Goal: Task Accomplishment & Management: Use online tool/utility

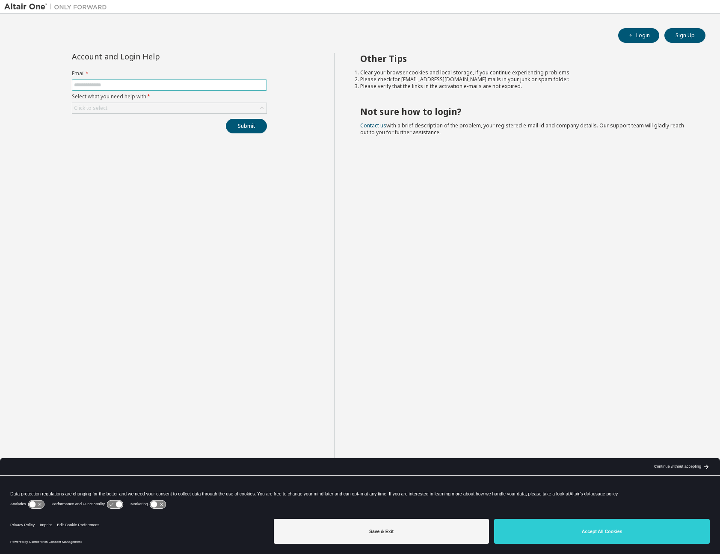
click at [115, 87] on input "text" at bounding box center [169, 85] width 191 height 7
type input "**********"
click at [125, 107] on div "Click to select" at bounding box center [169, 108] width 194 height 10
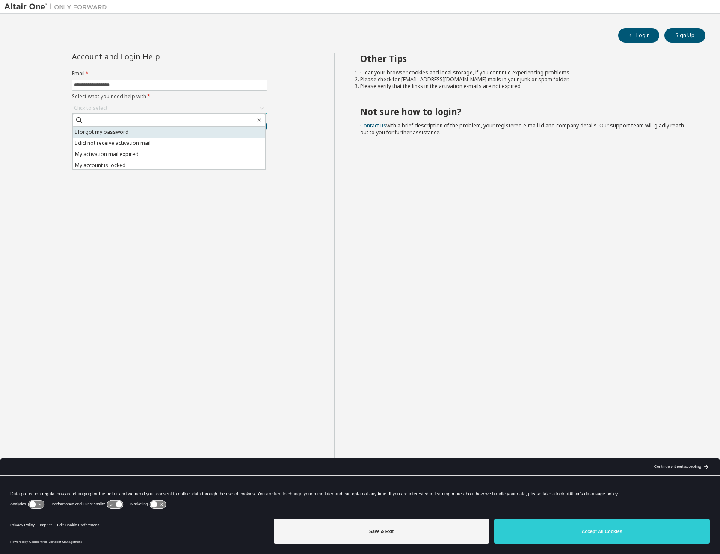
click at [120, 133] on li "I forgot my password" at bounding box center [169, 132] width 192 height 11
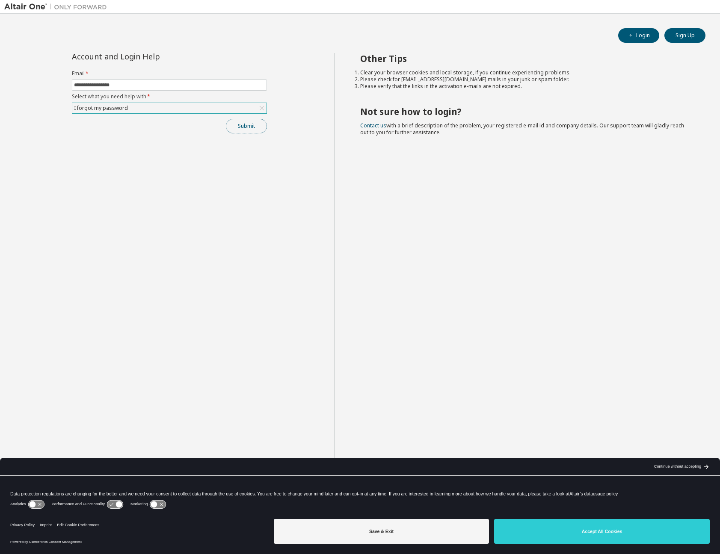
click at [254, 128] on button "Submit" at bounding box center [246, 126] width 41 height 15
click at [143, 80] on span at bounding box center [169, 85] width 195 height 11
click at [142, 83] on input "text" at bounding box center [169, 85] width 191 height 7
type input "**********"
click at [137, 109] on div "Click to select" at bounding box center [169, 108] width 194 height 10
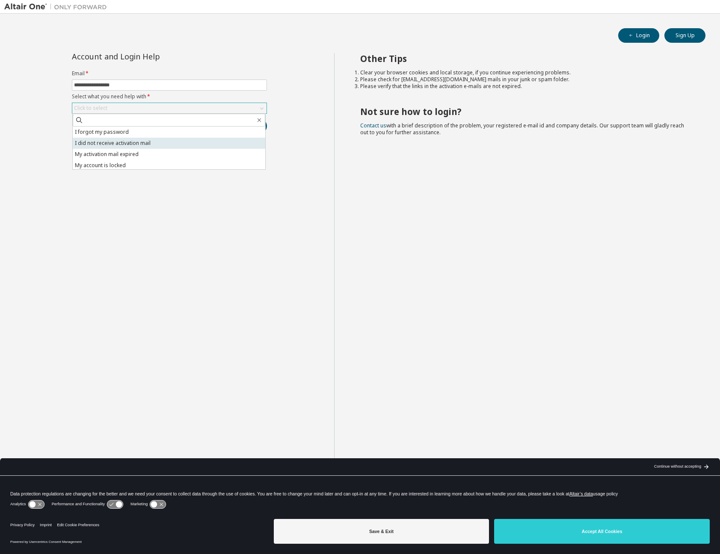
scroll to position [24, 0]
click at [245, 272] on div "**********" at bounding box center [169, 284] width 330 height 462
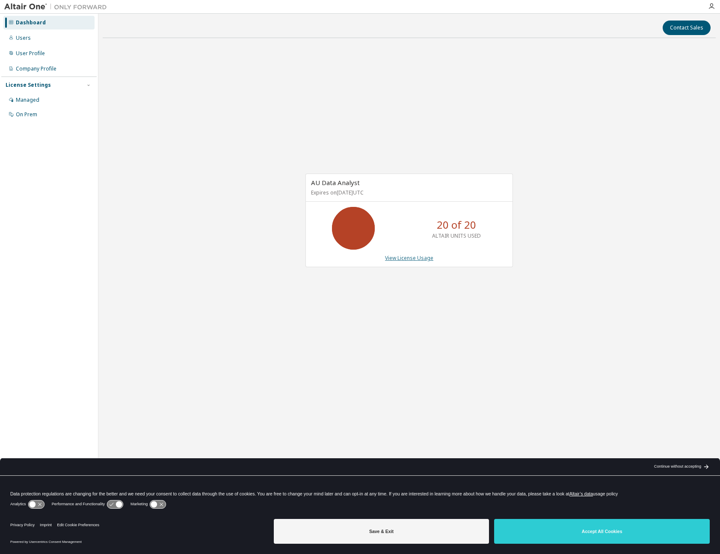
click at [411, 260] on link "View License Usage" at bounding box center [409, 257] width 48 height 7
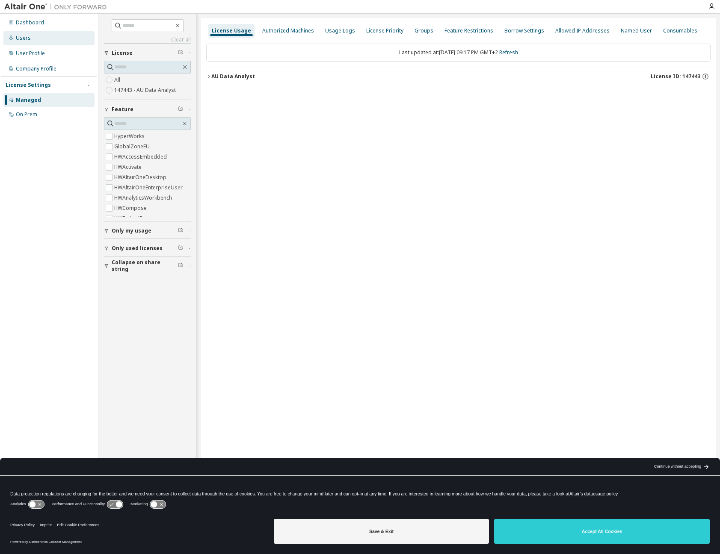
click at [26, 36] on div "Users" at bounding box center [23, 38] width 15 height 7
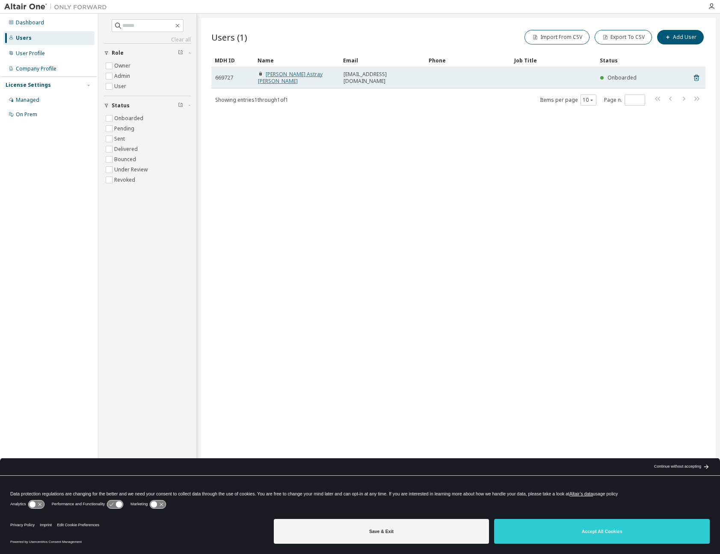
click at [301, 75] on link "Gonzalo Astray Dopazo" at bounding box center [290, 78] width 65 height 14
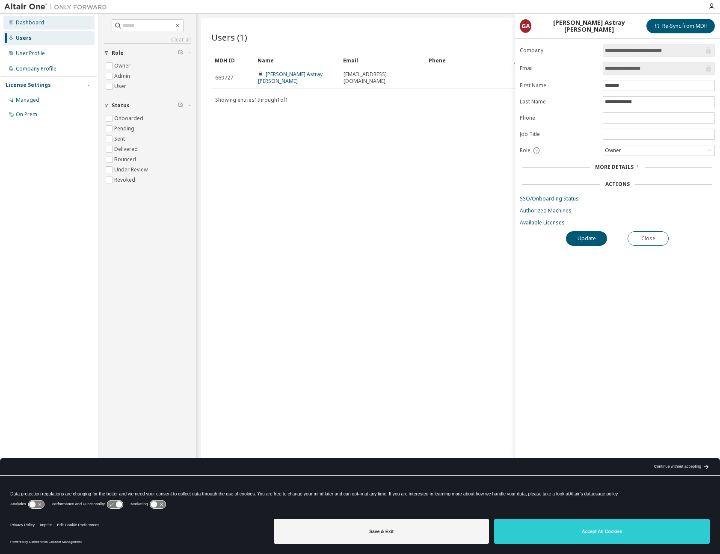
click at [33, 19] on div "Dashboard" at bounding box center [30, 22] width 28 height 7
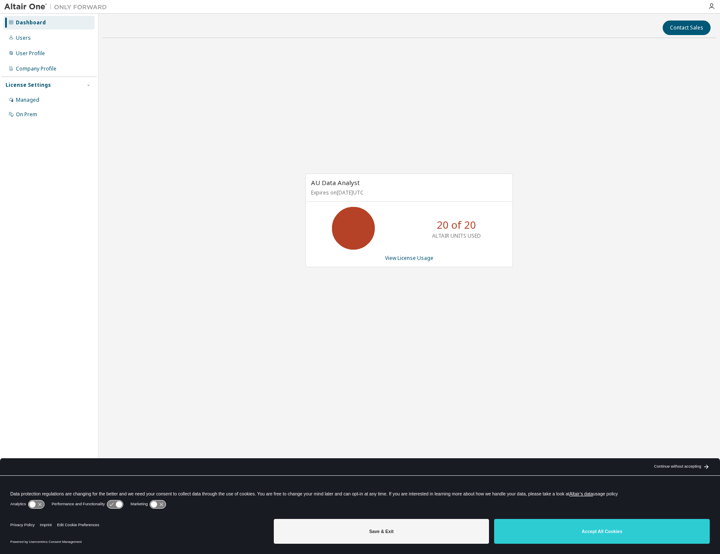
click at [428, 239] on div "20 of 20 ALTAIR UNITS USED" at bounding box center [456, 228] width 68 height 43
click at [342, 230] on icon at bounding box center [352, 228] width 21 height 21
click at [352, 219] on icon at bounding box center [352, 228] width 21 height 21
click at [421, 260] on link "View License Usage" at bounding box center [409, 257] width 48 height 7
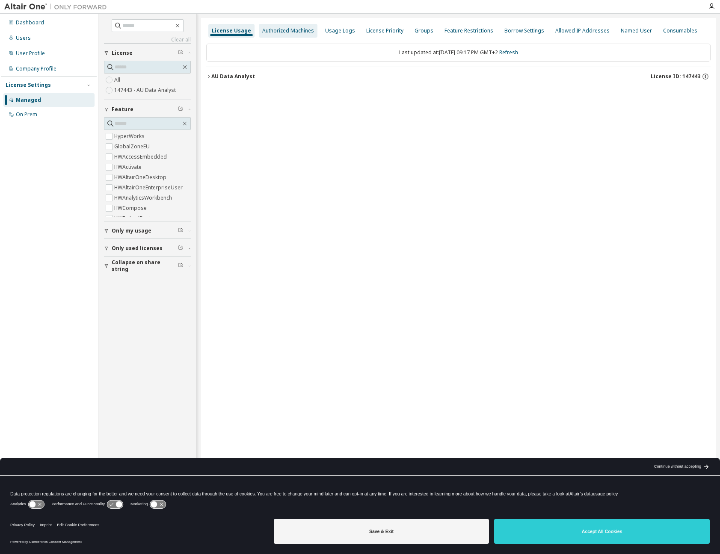
click at [291, 25] on div "Authorized Machines" at bounding box center [288, 31] width 59 height 14
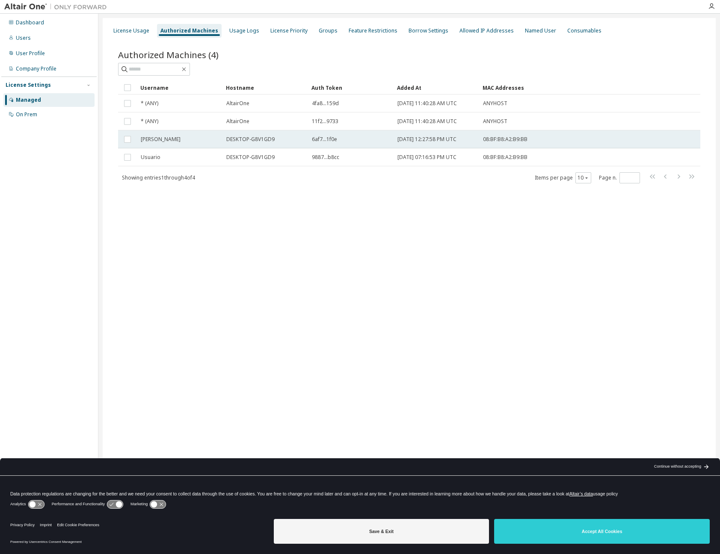
click at [660, 143] on tr "Gonzalo DESKTOP-G8V1GD9 6af7...1f0e 2025-08-02 12:27:58 PM UTC 08:BF:B8:A2:B9:BB" at bounding box center [409, 139] width 582 height 18
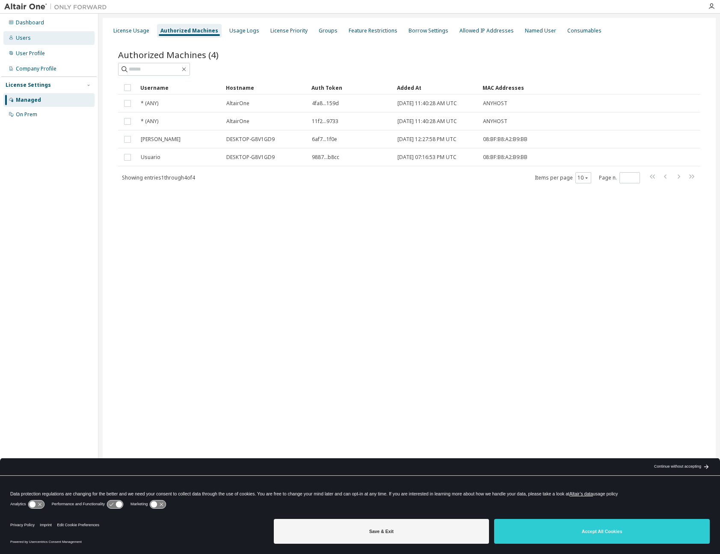
click at [31, 35] on div "Users" at bounding box center [48, 38] width 91 height 14
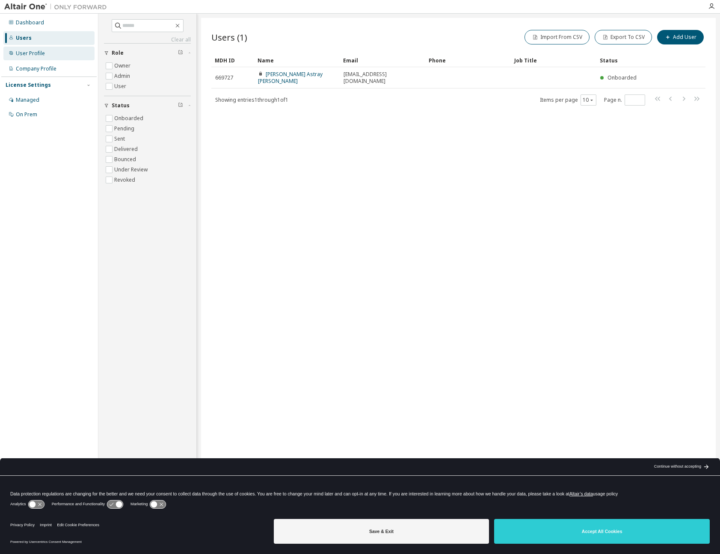
click at [29, 51] on div "User Profile" at bounding box center [30, 53] width 29 height 7
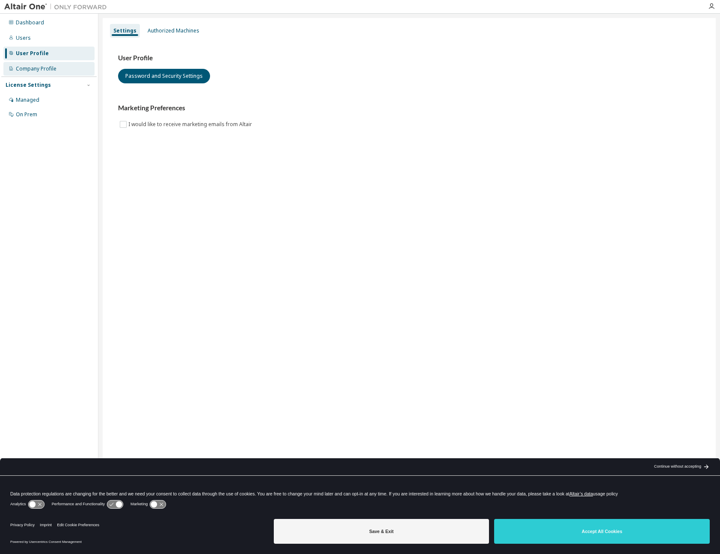
click at [33, 67] on div "Company Profile" at bounding box center [36, 68] width 41 height 7
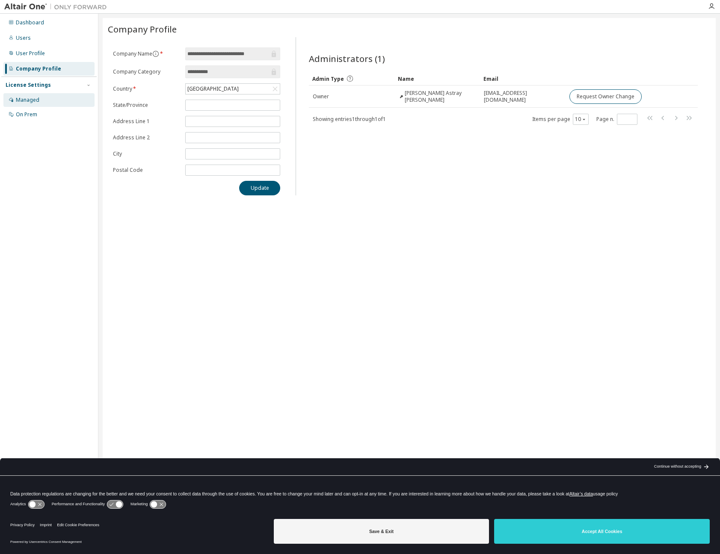
click at [29, 98] on div "Managed" at bounding box center [28, 100] width 24 height 7
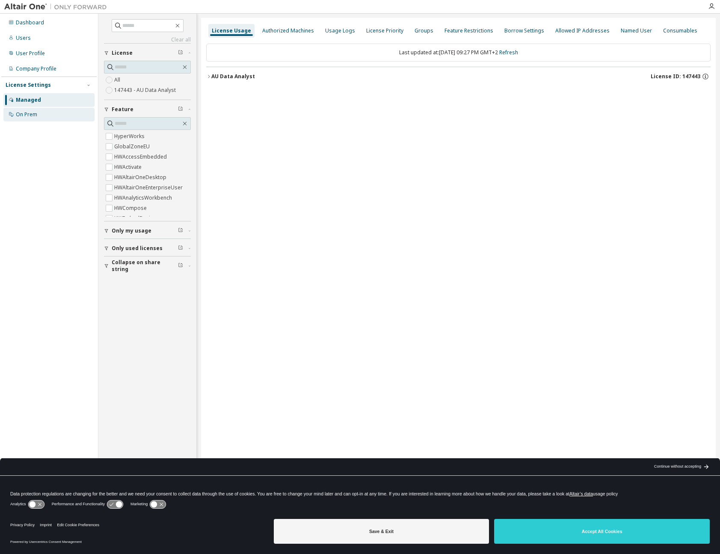
click at [24, 115] on div "On Prem" at bounding box center [26, 114] width 21 height 7
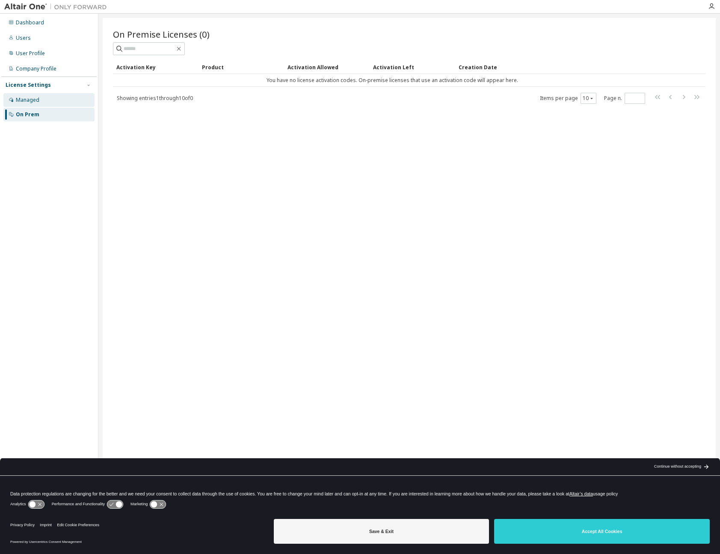
click at [29, 98] on div "Managed" at bounding box center [28, 100] width 24 height 7
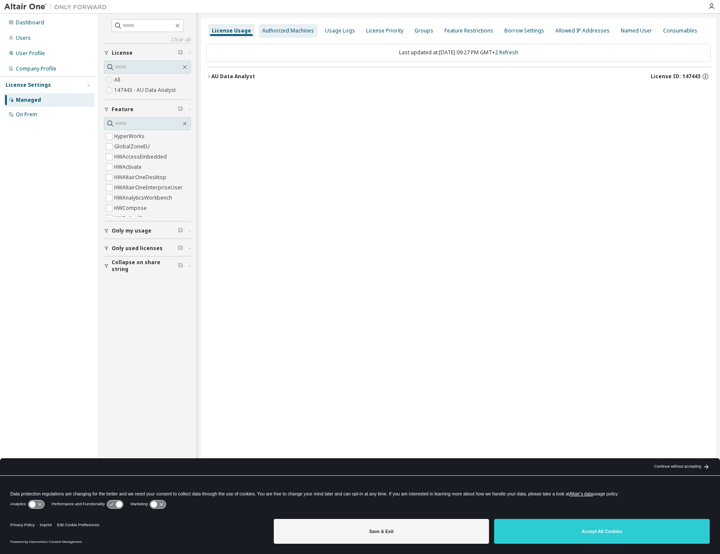
click at [284, 33] on div "Authorized Machines" at bounding box center [288, 30] width 52 height 7
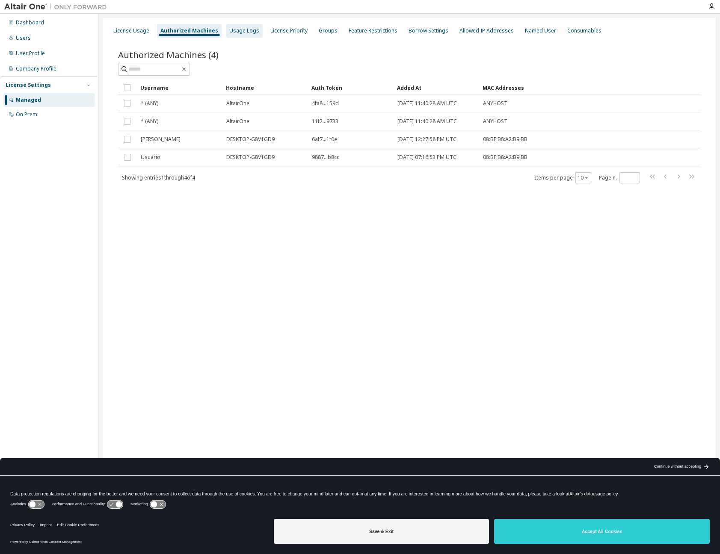
click at [241, 30] on div "Usage Logs" at bounding box center [244, 30] width 30 height 7
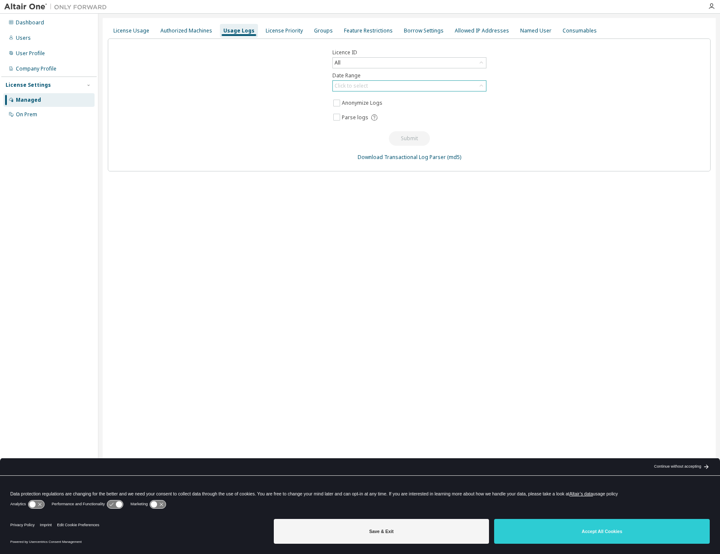
click at [355, 85] on div "Click to select" at bounding box center [350, 86] width 33 height 7
click at [354, 111] on li "Last 30 days" at bounding box center [408, 109] width 151 height 11
click at [416, 140] on button "Submit" at bounding box center [409, 138] width 41 height 15
click at [413, 138] on button "Submit" at bounding box center [409, 138] width 41 height 15
click at [419, 159] on link "Download Transactional Log Parser" at bounding box center [401, 156] width 88 height 7
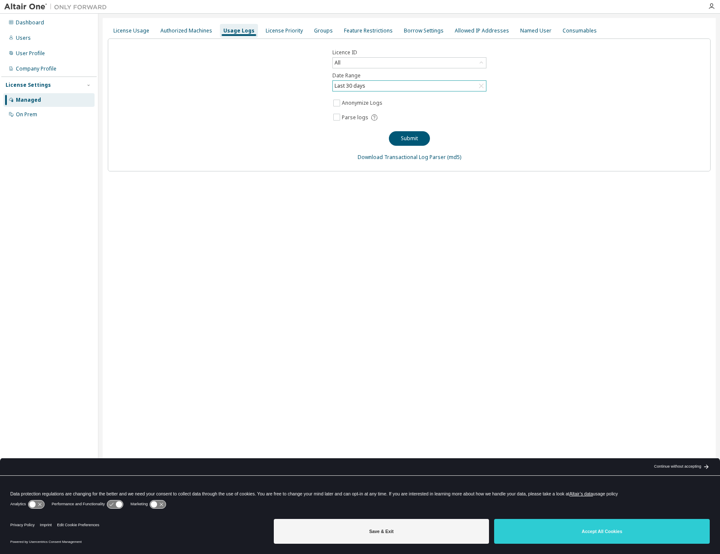
click at [321, 211] on div "License Usage Authorized Machines Usage Logs License Priority Groups Feature Re…" at bounding box center [409, 271] width 613 height 507
click at [410, 133] on button "Submit" at bounding box center [409, 138] width 41 height 15
click at [273, 30] on div "License Priority" at bounding box center [283, 30] width 37 height 7
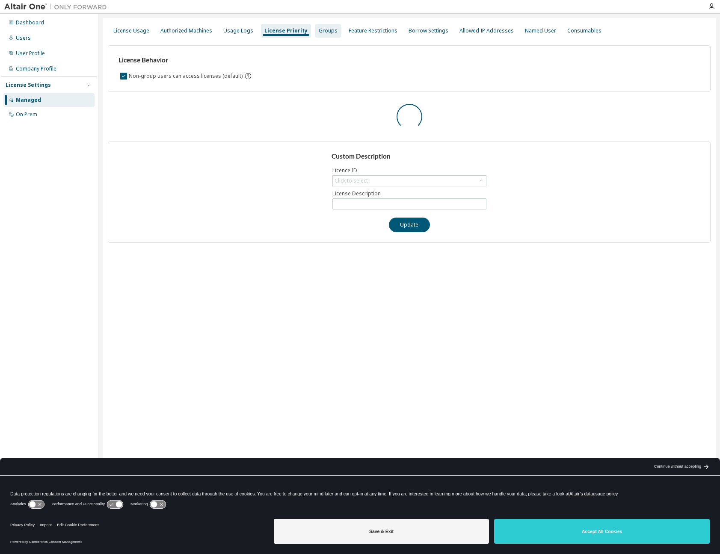
click at [319, 28] on div "Groups" at bounding box center [328, 30] width 19 height 7
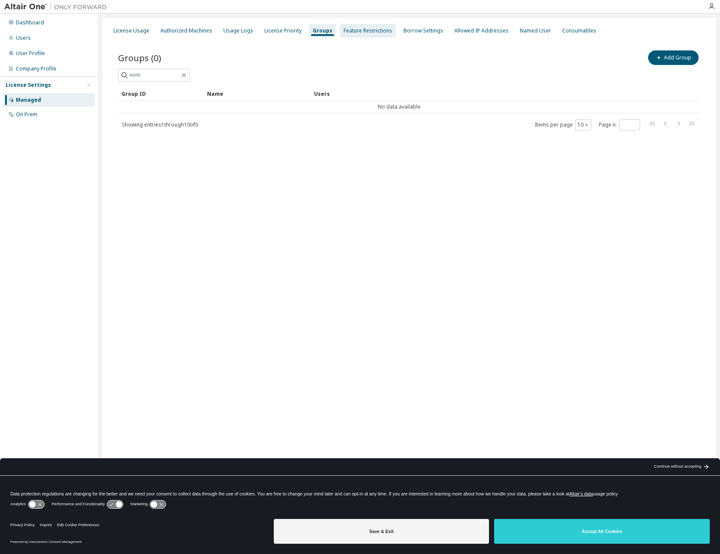
click at [369, 32] on div "Feature Restrictions" at bounding box center [367, 30] width 49 height 7
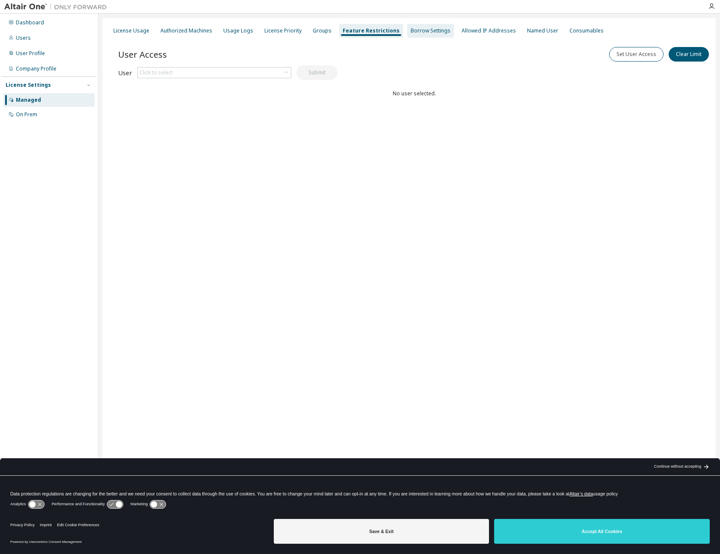
click at [417, 29] on div "Borrow Settings" at bounding box center [430, 30] width 40 height 7
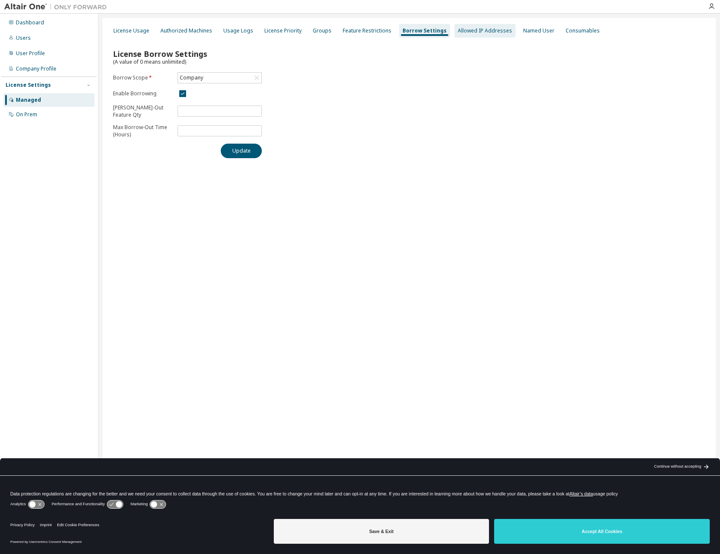
click at [493, 30] on div "Allowed IP Addresses" at bounding box center [484, 30] width 54 height 7
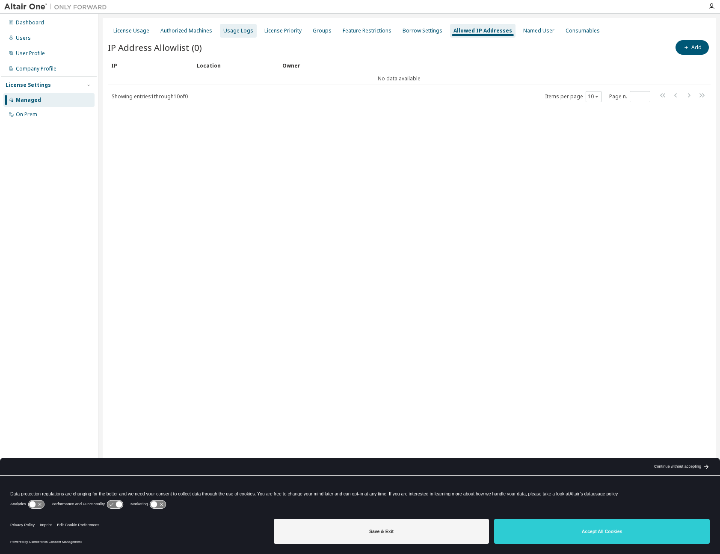
click at [232, 28] on div "Usage Logs" at bounding box center [238, 30] width 30 height 7
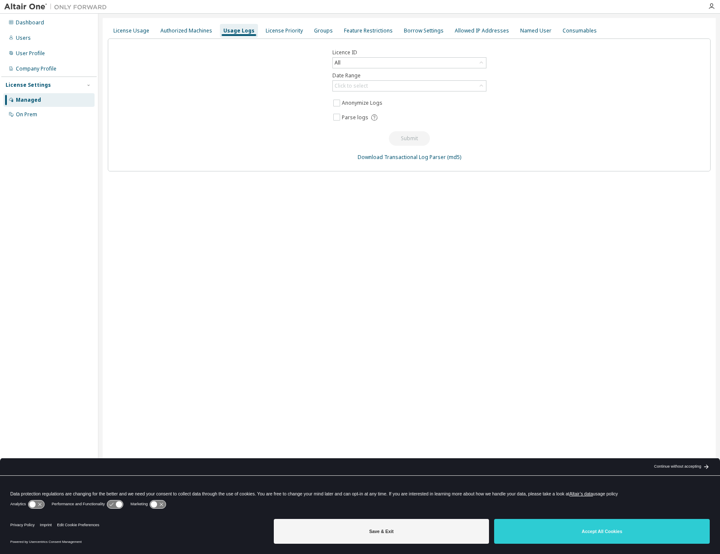
click at [196, 24] on div "License Usage Authorized Machines Usage Logs License Priority Groups Feature Re…" at bounding box center [409, 30] width 602 height 15
click at [196, 27] on div "Authorized Machines" at bounding box center [186, 30] width 52 height 7
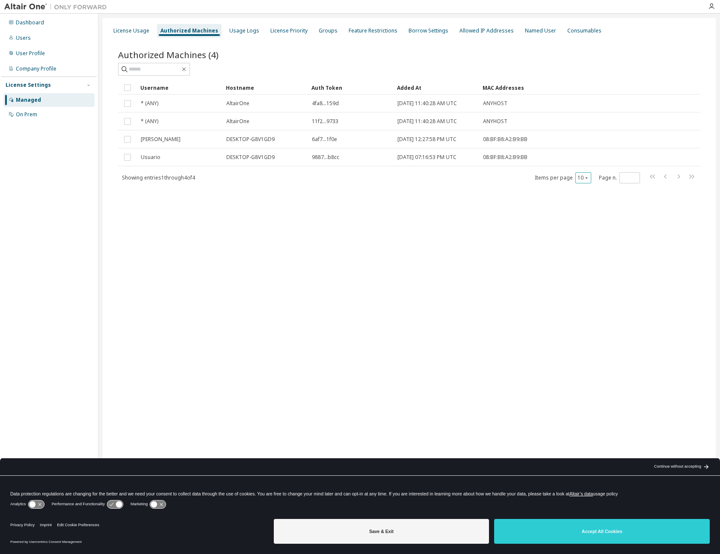
click at [587, 178] on icon "button" at bounding box center [586, 177] width 5 height 5
click at [241, 29] on div "Usage Logs" at bounding box center [244, 30] width 30 height 7
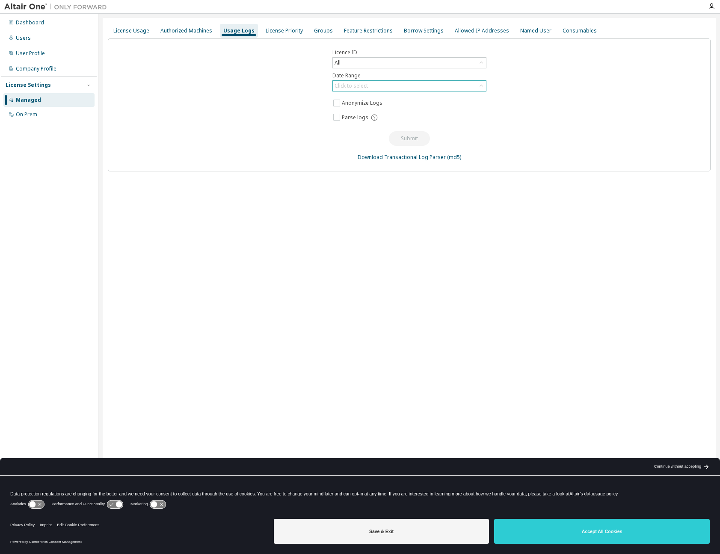
click at [356, 86] on div "Click to select" at bounding box center [350, 86] width 33 height 7
click at [352, 128] on li "Custom Date Range" at bounding box center [408, 132] width 151 height 11
click at [478, 103] on icon at bounding box center [479, 102] width 7 height 8
click at [435, 102] on input "**********" at bounding box center [404, 101] width 141 height 9
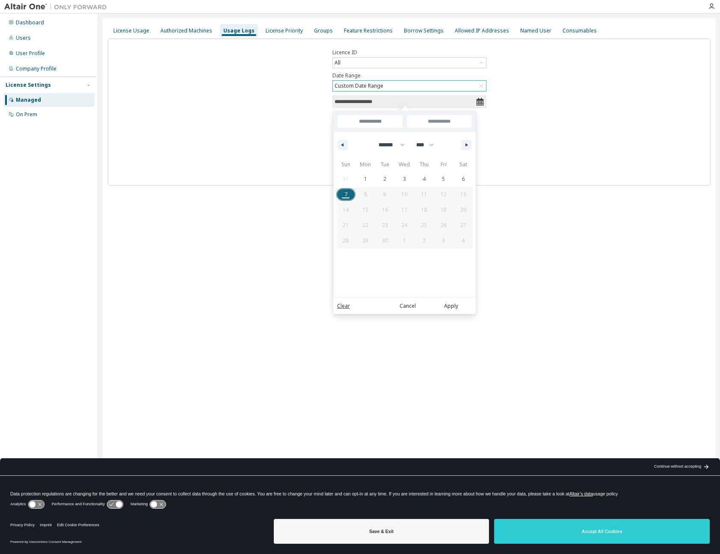
click at [381, 121] on input "**********" at bounding box center [369, 121] width 65 height 13
click at [344, 143] on button "button" at bounding box center [342, 145] width 10 height 10
select select "*"
click at [443, 180] on span "1" at bounding box center [443, 178] width 3 height 15
type input "*"
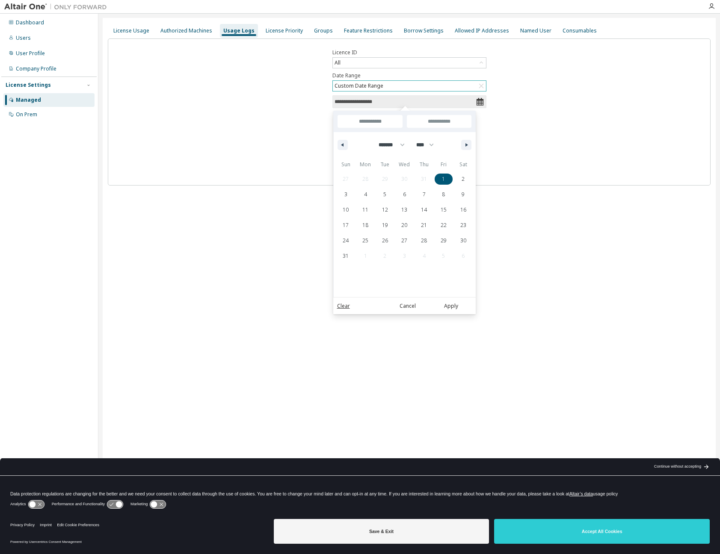
type input "*"
type input "**********"
click at [454, 124] on input "**********" at bounding box center [439, 121] width 65 height 13
click at [470, 144] on button "button" at bounding box center [466, 145] width 10 height 10
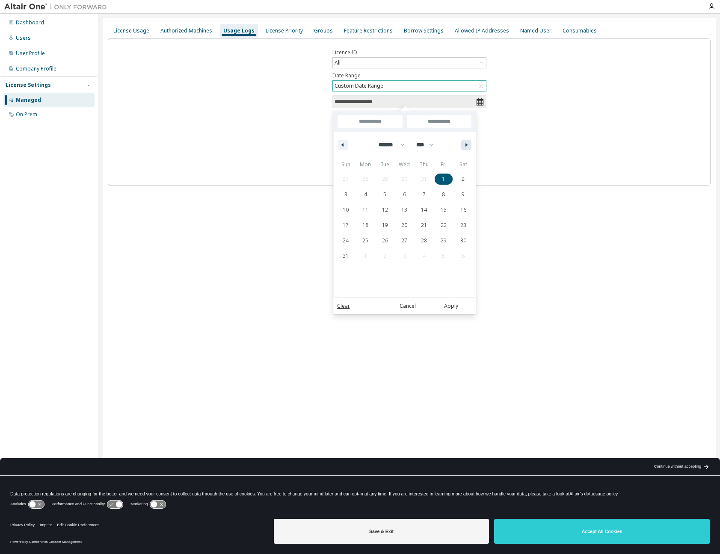
select select "*"
click at [347, 197] on span "7" at bounding box center [345, 194] width 3 height 15
type input "**"
type input "**********"
select select "*"
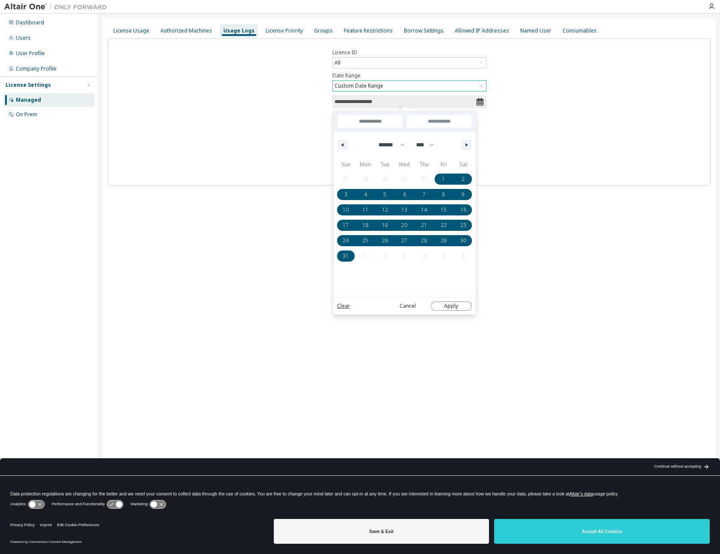
click at [438, 307] on button "Apply" at bounding box center [451, 305] width 41 height 9
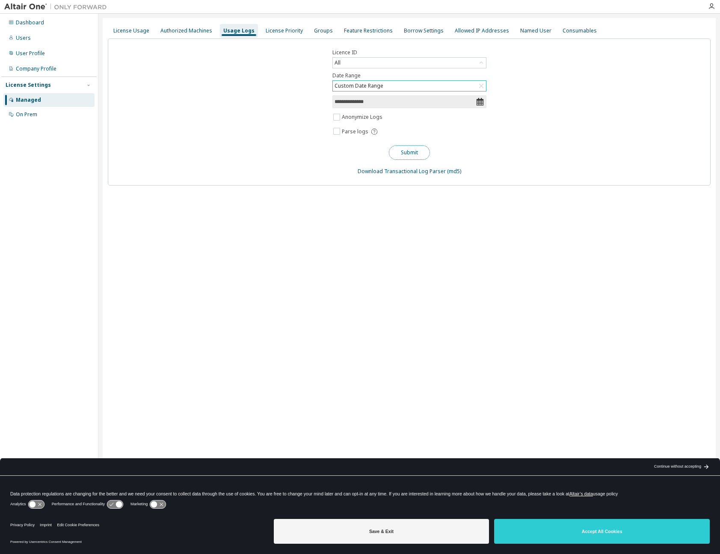
click at [414, 149] on button "Submit" at bounding box center [409, 152] width 41 height 15
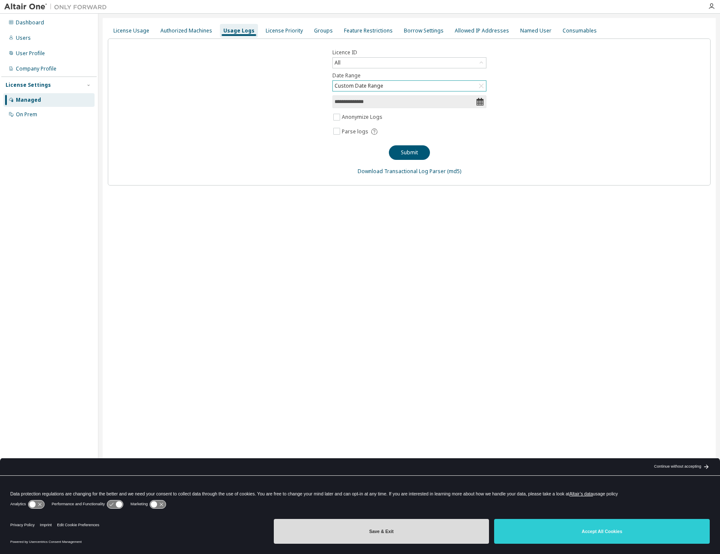
click at [442, 526] on button "Save & Exit" at bounding box center [381, 531] width 215 height 25
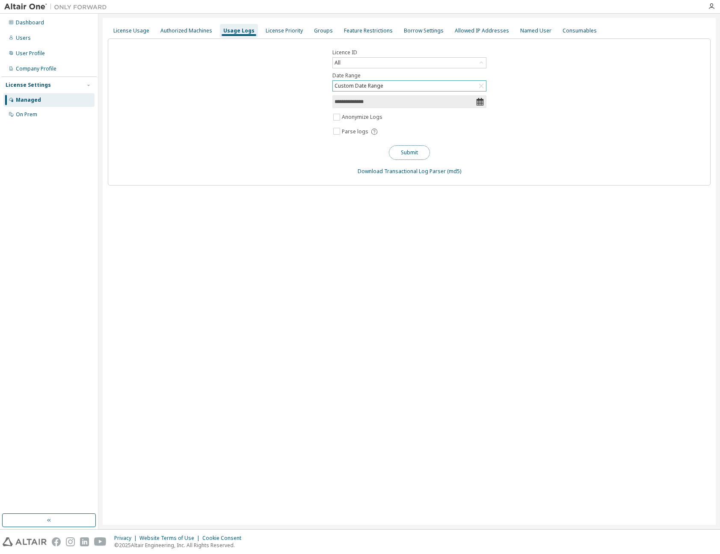
click at [404, 153] on button "Submit" at bounding box center [409, 152] width 41 height 15
click at [130, 34] on div "License Usage" at bounding box center [131, 31] width 43 height 14
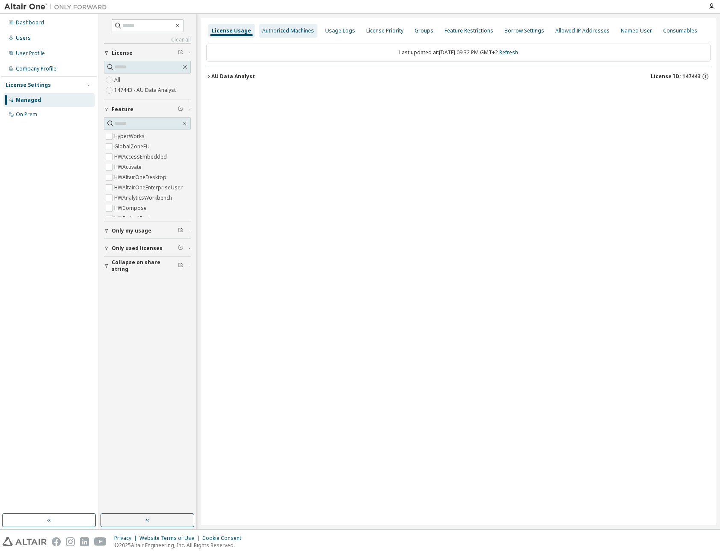
click at [290, 31] on div "Authorized Machines" at bounding box center [288, 30] width 52 height 7
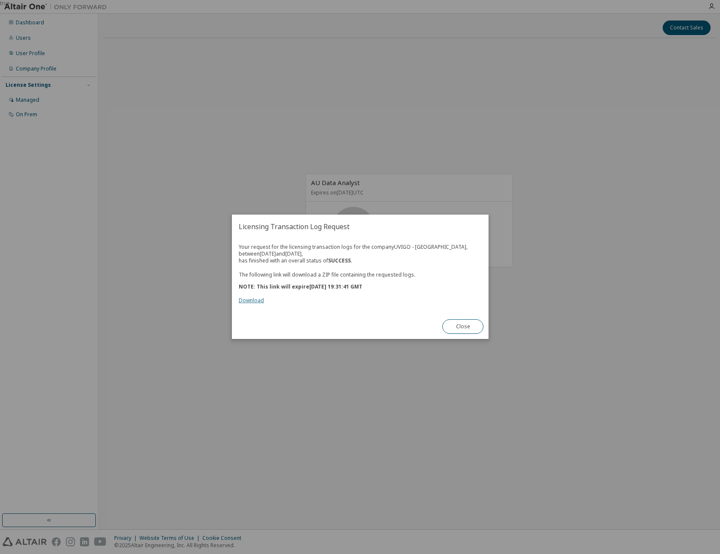
click at [258, 301] on link "Download" at bounding box center [251, 300] width 25 height 7
click at [476, 328] on button "Close" at bounding box center [462, 327] width 41 height 15
